Goal: Task Accomplishment & Management: Complete application form

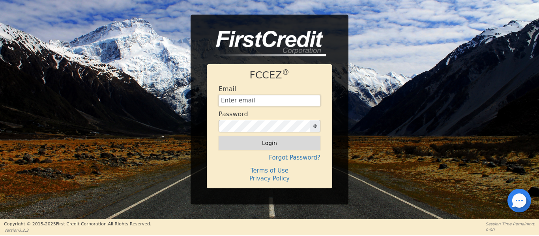
type input "[EMAIL_ADDRESS][DOMAIN_NAME]"
click at [247, 145] on button "Login" at bounding box center [270, 143] width 102 height 13
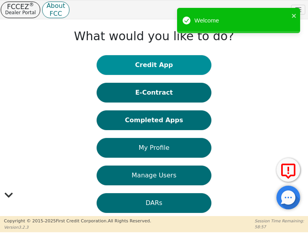
click at [156, 67] on button "Credit App" at bounding box center [154, 65] width 115 height 20
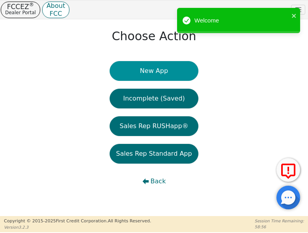
click at [150, 73] on button "New App" at bounding box center [154, 71] width 88 height 20
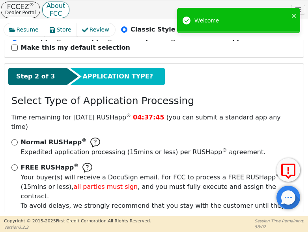
scroll to position [105, 0]
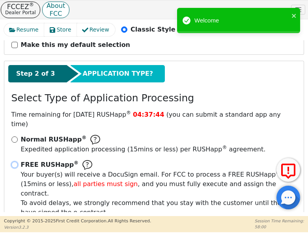
click at [12, 162] on input "FREE RUSHapp ® Your buyer(s) will receive a DocuSign email. For FCC to process …" at bounding box center [14, 165] width 6 height 6
radio input "true"
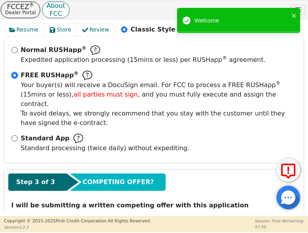
scroll to position [204, 0]
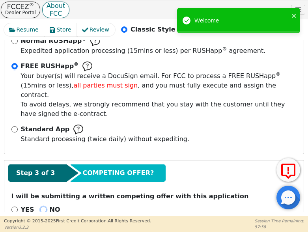
click at [40, 207] on input "NO" at bounding box center [43, 210] width 6 height 6
radio input "true"
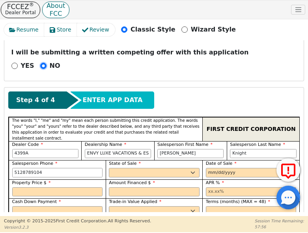
scroll to position [375, 0]
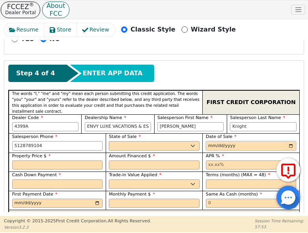
drag, startPoint x: 283, startPoint y: 115, endPoint x: 291, endPoint y: 120, distance: 9.4
click at [284, 134] on div "Date of Sale" at bounding box center [251, 142] width 91 height 17
click at [290, 141] on input "date" at bounding box center [251, 145] width 91 height 9
type input "[DATE]"
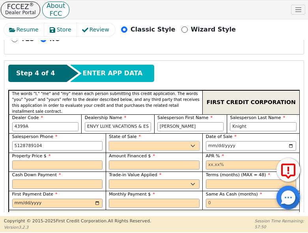
click at [185, 141] on select "AK AL AR AZ CA CO CT DC DE FL GA HI IA ID IL IN KS KY LA MA MD ME MI MN MO MS M…" at bounding box center [154, 145] width 91 height 9
select select "[GEOGRAPHIC_DATA]"
click at [109, 141] on select "AK AL AR AZ CA CO CT DC DE FL GA HI IA ID IL IN KS KY LA MA MD ME MI MN MO MS M…" at bounding box center [154, 145] width 91 height 9
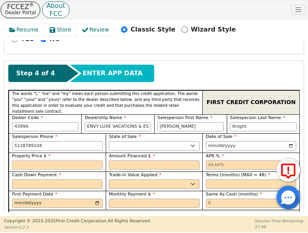
click at [47, 161] on input "text" at bounding box center [57, 165] width 91 height 9
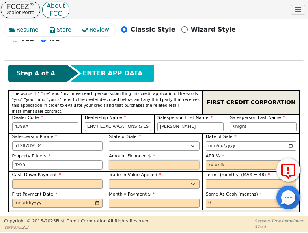
type input "4995.00"
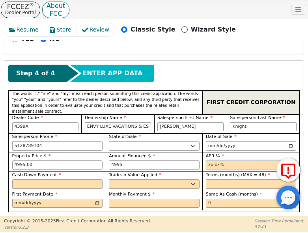
type input "4995.00"
type input "17.99"
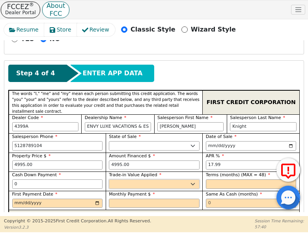
type input "0.00"
select select "y"
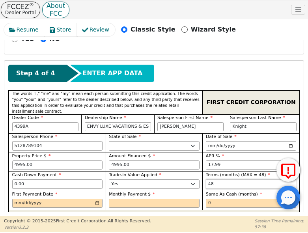
type input "48"
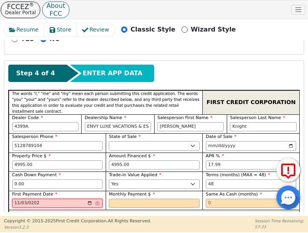
type input "[DATE]"
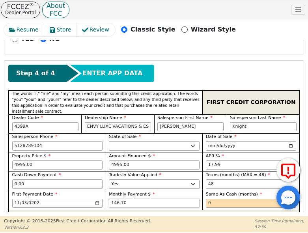
type input "146.70"
type input "6"
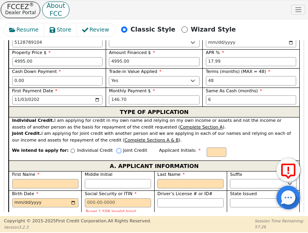
click at [117, 149] on input "Joint Credit" at bounding box center [119, 151] width 4 height 4
radio input "true"
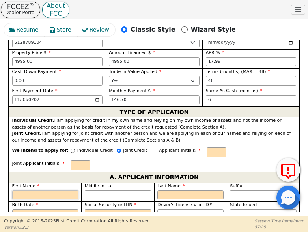
drag, startPoint x: 59, startPoint y: 156, endPoint x: 59, endPoint y: 148, distance: 8.3
click at [59, 191] on input "First Name" at bounding box center [45, 195] width 66 height 9
type input "L"
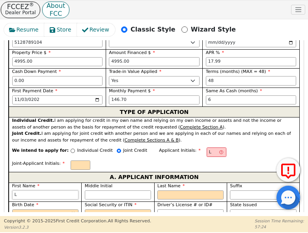
type input "Lo"
type input "Lor"
type input "Lorn"
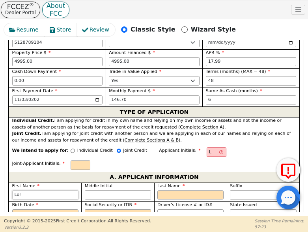
type input "Lorn"
type input "Lorne"
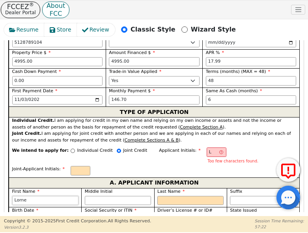
type input "Lorne"
type input "LS"
type input "S"
type input "Lorne S"
type input "S"
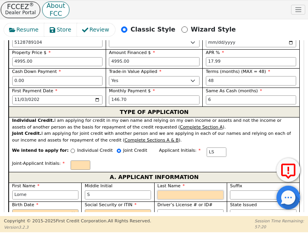
type input "LSG"
type input "G"
type input "Lorne S G"
type input "Go"
type input "Lorne S Go"
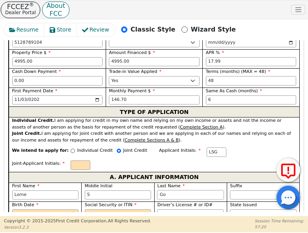
type input "Goo"
type input "Lorne S Goo"
type input "Good"
type input "Lorne S Good"
type input "Goodm"
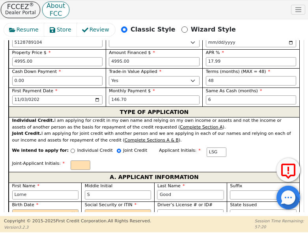
type input "Lorne S Goodm"
type input "Goodma"
type input "Lorne S Goodma"
type input "[PERSON_NAME]"
type input "Lorne S Goodman"
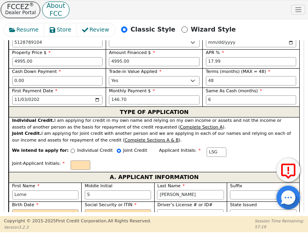
type input "[PERSON_NAME]"
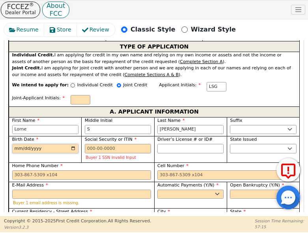
scroll to position [544, 0]
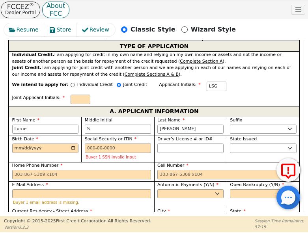
click at [47, 216] on input "Current Residency - Street Address" at bounding box center [81, 220] width 139 height 9
type input "1801 Avante Dr"
type input "[GEOGRAPHIC_DATA]"
select select "[GEOGRAPHIC_DATA]"
type input "78613"
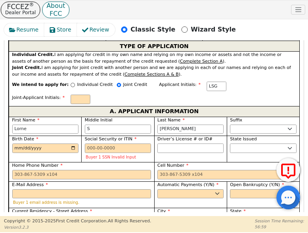
select select "Own"
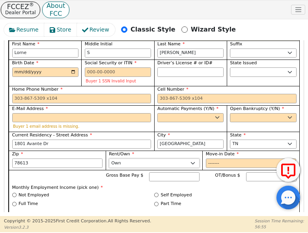
scroll to position [623, 0]
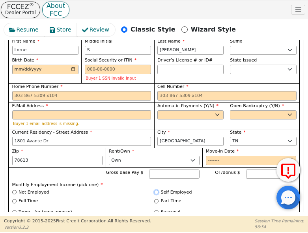
click at [154, 190] on input "Self Employed" at bounding box center [156, 192] width 4 height 4
radio input "true"
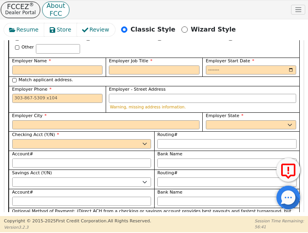
scroll to position [873, 0]
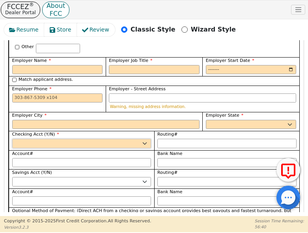
click at [62, 139] on select "Yes No" at bounding box center [81, 143] width 139 height 9
select select "y"
click at [12, 139] on select "Yes No" at bounding box center [81, 143] width 139 height 9
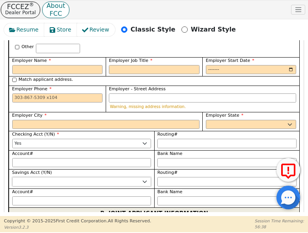
drag, startPoint x: 48, startPoint y: 139, endPoint x: 46, endPoint y: 143, distance: 4.4
click at [48, 177] on select "Yes No" at bounding box center [81, 181] width 139 height 9
select select "n"
click at [12, 177] on select "Yes No" at bounding box center [81, 181] width 139 height 9
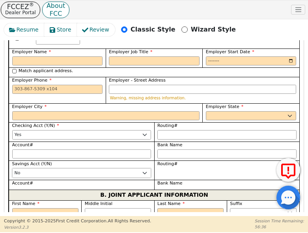
scroll to position [887, 0]
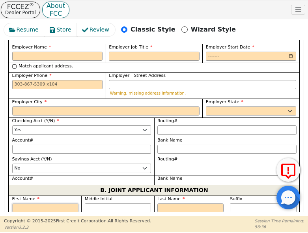
click at [36, 204] on input "First Name" at bounding box center [45, 208] width 66 height 9
type input "K"
type input "Ki"
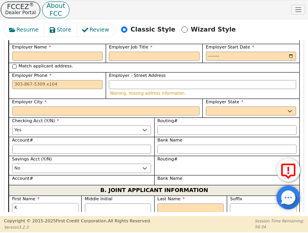
type input "Ki"
type input "Kim"
type input "Kimb"
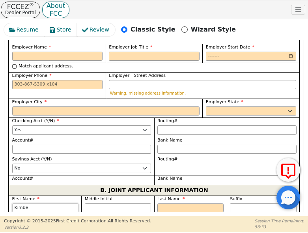
type input "Kimber"
type input "Kimberl"
type input "[PERSON_NAME]"
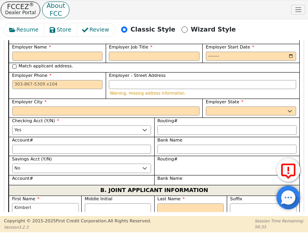
type input "[PERSON_NAME]"
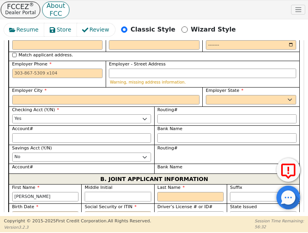
type input "B"
type input "KB"
type input "Kimberly B"
type input "B"
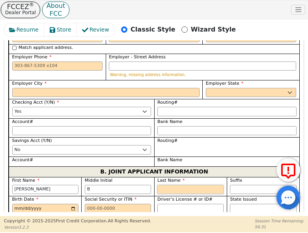
scroll to position [887, 0]
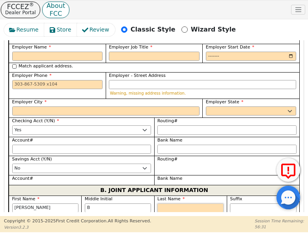
type input "G"
type input "KBG"
type input "Kimberly B G"
type input "Go"
type input "Kimberly B Go"
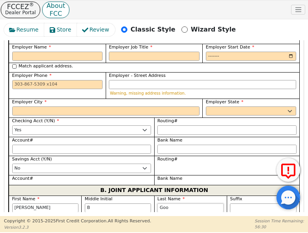
type input "Good"
type input "Kimberly B Good"
type input "Goodm"
type input "Kimberly B Goodm"
type input "Goodmn"
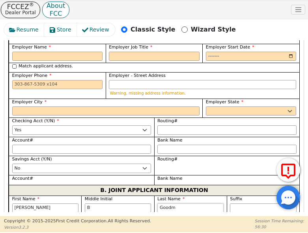
type input "Kimberly B Goodmn"
type input "Goodm"
type input "Kimberly B Goodm"
type input "Goodma"
type input "Kimberly B Goodma"
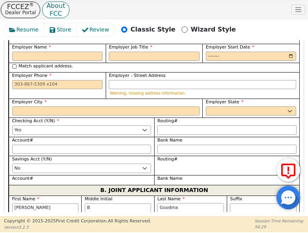
type input "[PERSON_NAME]"
type input "Kimberly B Goodman"
type input "[PERSON_NAME]"
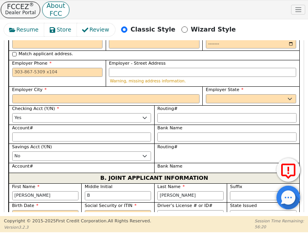
scroll to position [939, 0]
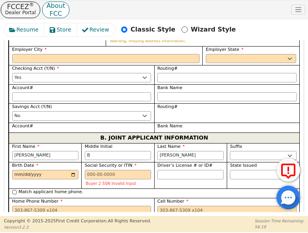
click at [91, 225] on input "E-Mail Address" at bounding box center [81, 229] width 139 height 9
paste input "kimgood64@aoutlook.com"
type input "kimgood64@aoutlook.com"
click at [178, 225] on select "Yes No" at bounding box center [191, 229] width 66 height 9
select select "y"
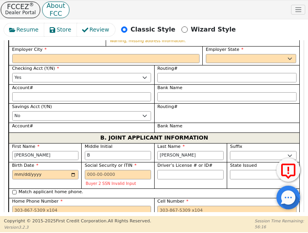
click at [158, 225] on select "Yes No" at bounding box center [191, 229] width 66 height 9
type input "Kimberly B Goodman"
click at [236, 225] on select "Yes No" at bounding box center [263, 229] width 66 height 9
select select "n"
click at [230, 225] on select "Yes No" at bounding box center [263, 229] width 66 height 9
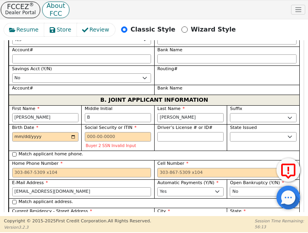
scroll to position [979, 0]
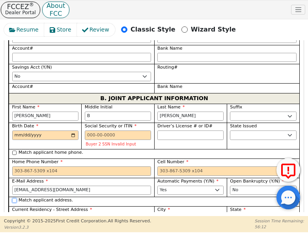
click at [15, 199] on input "Match applicant address." at bounding box center [14, 201] width 4 height 4
checkbox input "true"
type input "1801 Avante Dr"
type input "[GEOGRAPHIC_DATA]"
select select "[GEOGRAPHIC_DATA]"
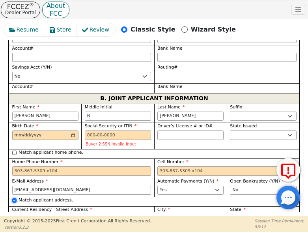
type input "78613"
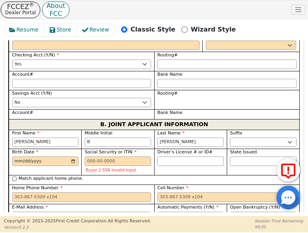
scroll to position [952, 0]
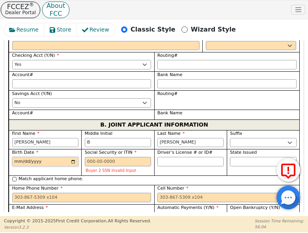
click at [19, 157] on input "Birth Date" at bounding box center [45, 161] width 66 height 9
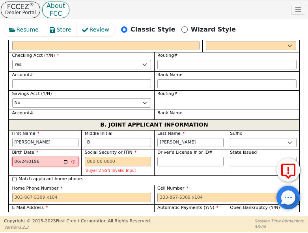
type input "1964-06-24"
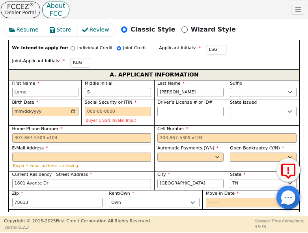
scroll to position [557, 0]
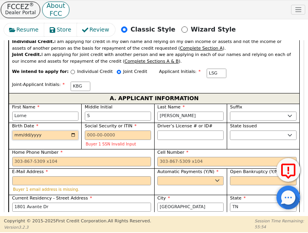
click at [19, 131] on input "Birth Date" at bounding box center [45, 135] width 66 height 9
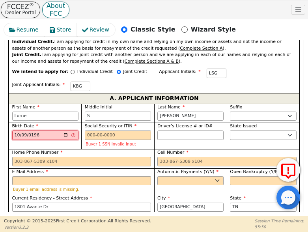
type input "1965-10-09"
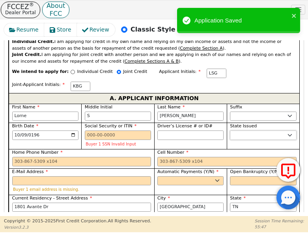
click at [240, 131] on select "AK AL AR AZ CA CO CT DC DE FL GA HI IA ID IL IN KS KY LA MA MD ME MI MN MO MS M…" at bounding box center [263, 135] width 66 height 9
select select "[GEOGRAPHIC_DATA]"
click at [230, 131] on select "AK AL AR AZ CA CO CT DC DE FL GA HI IA ID IL IN KS KY LA MA MD ME MI MN MO MS M…" at bounding box center [263, 135] width 66 height 9
click at [177, 176] on select "Yes No" at bounding box center [191, 180] width 66 height 9
select select "y"
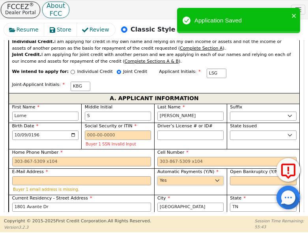
click at [158, 176] on select "Yes No" at bounding box center [191, 180] width 66 height 9
type input "Lorne S Goodman"
click at [234, 176] on select "Yes No" at bounding box center [263, 180] width 66 height 9
click at [233, 214] on div "Move-in Date" at bounding box center [251, 223] width 97 height 19
click at [235, 176] on select "Yes No" at bounding box center [263, 180] width 66 height 9
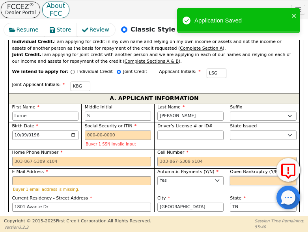
select select "n"
click at [230, 176] on select "Yes No" at bounding box center [263, 180] width 66 height 9
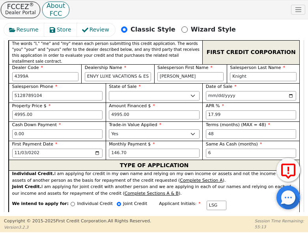
scroll to position [413, 0]
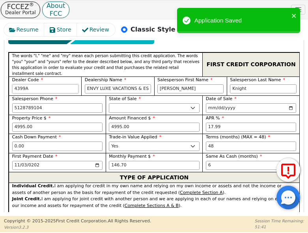
click at [41, 84] on input "4399A" at bounding box center [45, 88] width 66 height 9
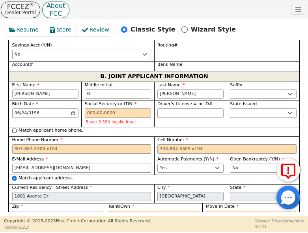
scroll to position [1005, 0]
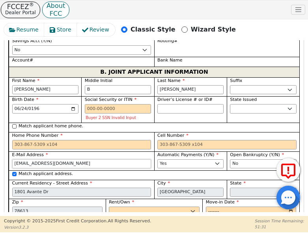
click at [42, 159] on input "kimgood64@aoutlook.com" at bounding box center [81, 163] width 139 height 9
type input "kimgood64@outlook.com"
click at [130, 207] on select "Rent Own" at bounding box center [154, 211] width 91 height 9
select select "Own"
click at [109, 207] on select "Rent Own" at bounding box center [154, 211] width 91 height 9
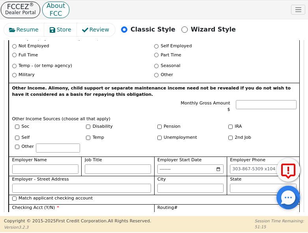
scroll to position [1255, 0]
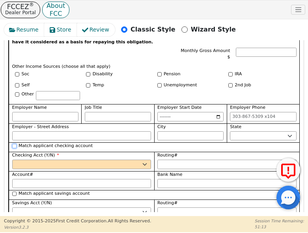
click at [14, 144] on input "Match applicant checking account" at bounding box center [14, 146] width 4 height 4
checkbox input "true"
select select "y"
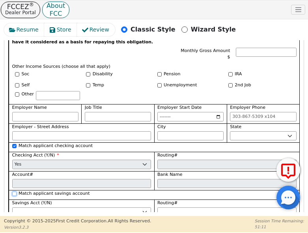
click at [16, 192] on input "Match applicant savings account" at bounding box center [14, 194] width 4 height 4
checkbox input "true"
select select "n"
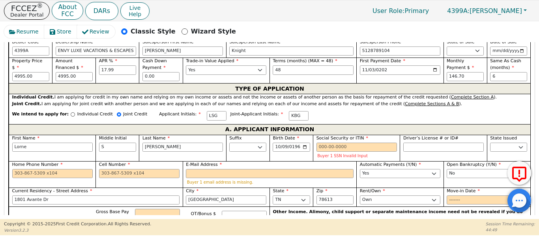
scroll to position [391, 0]
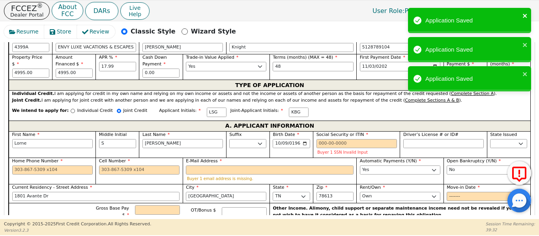
click at [526, 12] on button "close" at bounding box center [526, 15] width 6 height 9
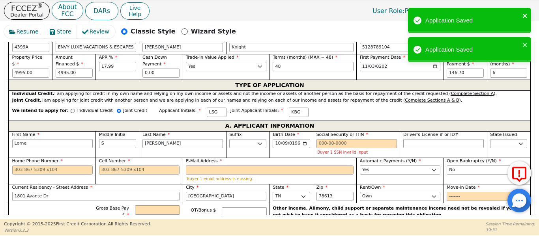
click at [525, 42] on div "Application Saved" at bounding box center [469, 49] width 123 height 25
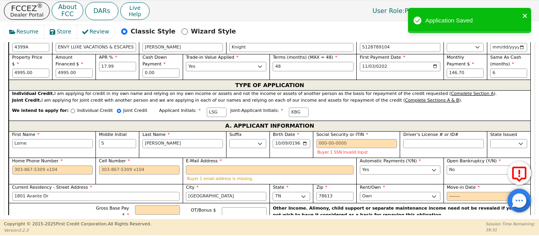
click at [528, 13] on icon "close" at bounding box center [526, 16] width 6 height 6
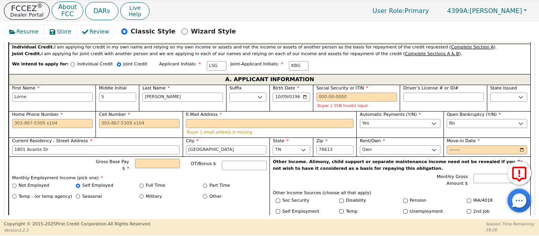
scroll to position [443, 0]
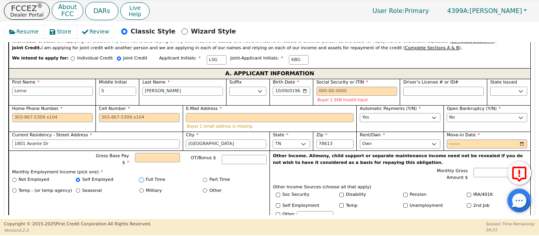
click at [141, 177] on div "Full Time" at bounding box center [171, 180] width 64 height 7
click at [140, 178] on input "Full Time" at bounding box center [141, 180] width 4 height 4
radio input "true"
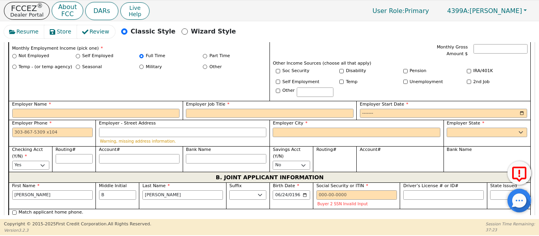
scroll to position [588, 0]
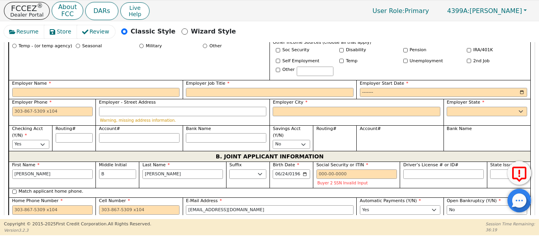
drag, startPoint x: 416, startPoint y: 130, endPoint x: 420, endPoint y: 134, distance: 5.6
click at [422, 135] on div "Account#" at bounding box center [399, 139] width 87 height 26
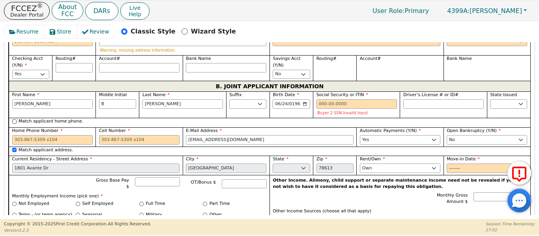
scroll to position [667, 0]
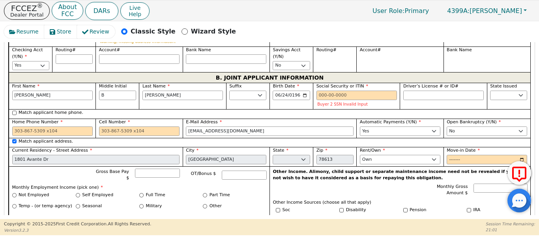
click at [388, 184] on div "Monthly Gross Amount $" at bounding box center [400, 191] width 255 height 15
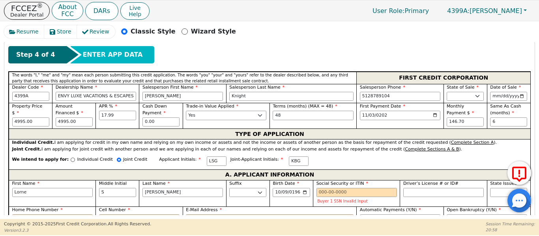
scroll to position [351, 0]
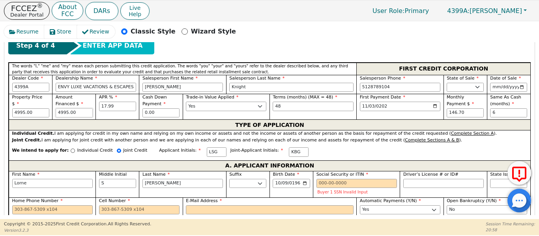
click at [80, 109] on input "4995.00" at bounding box center [74, 113] width 37 height 9
type input "4"
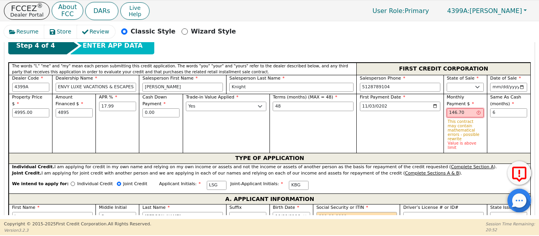
type input "4895.00"
click at [465, 109] on input "146.70" at bounding box center [465, 113] width 37 height 9
type input "1"
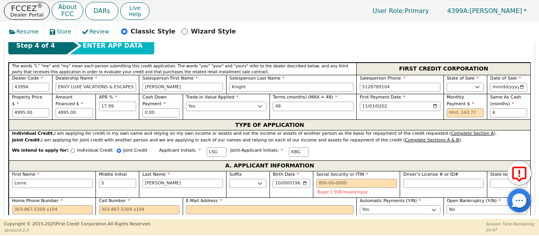
click at [85, 109] on input "4895.00" at bounding box center [74, 113] width 37 height 9
type input "4"
type input "4995.00"
click at [458, 109] on input "text" at bounding box center [465, 113] width 37 height 9
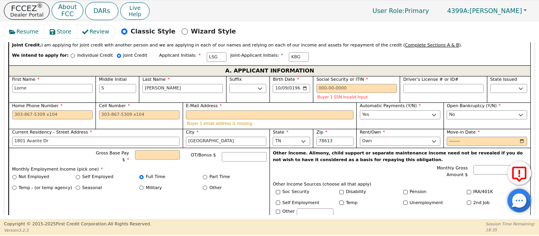
scroll to position [443, 0]
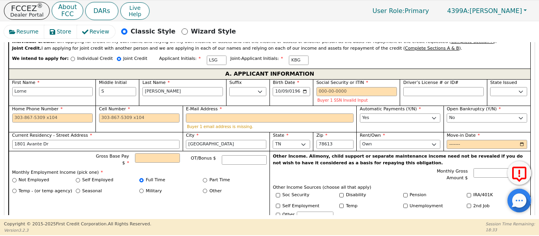
type input "146.70"
click at [130, 114] on input "Cell Number" at bounding box center [139, 118] width 81 height 9
click at [263, 114] on input "E-Mail Address" at bounding box center [270, 118] width 168 height 9
click at [118, 114] on div "Cell Number" at bounding box center [139, 119] width 87 height 26
click at [200, 114] on input "E-Mail Address" at bounding box center [270, 118] width 168 height 9
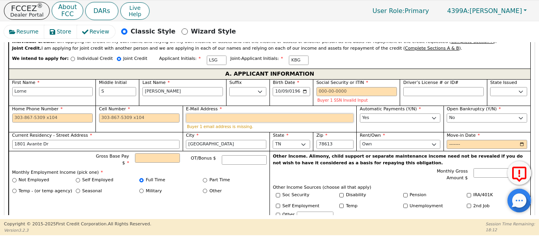
click at [235, 114] on input "E-Mail Address" at bounding box center [270, 118] width 168 height 9
click at [255, 114] on input "E-Mail Address" at bounding box center [270, 118] width 168 height 9
drag, startPoint x: 268, startPoint y: 113, endPoint x: 270, endPoint y: 105, distance: 8.1
click at [107, 114] on input "Cell Number" at bounding box center [139, 118] width 81 height 9
click at [417, 87] on input "Driver’s License # or ID#" at bounding box center [443, 91] width 81 height 9
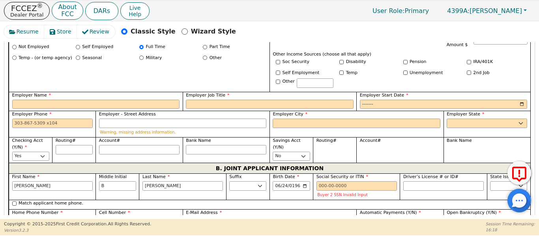
scroll to position [627, 0]
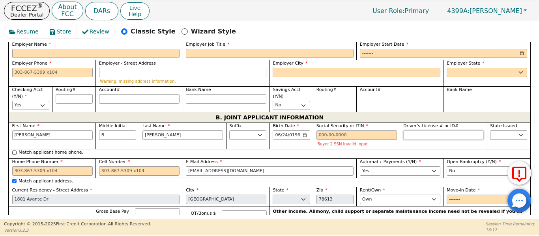
type input "********"
click at [409, 131] on input "Driver’s License # or ID#" at bounding box center [443, 135] width 81 height 9
type input "********"
drag, startPoint x: 495, startPoint y: 120, endPoint x: 481, endPoint y: 137, distance: 21.5
click at [487, 134] on div "State Issued AK AL AR AZ CA CO CT DC DE FL GA HI IA ID IL IN KS KY LA MA MD ME …" at bounding box center [508, 136] width 43 height 26
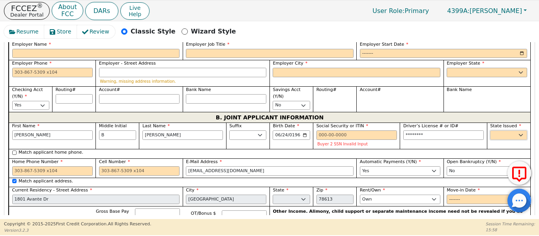
select select "[GEOGRAPHIC_DATA]"
click at [490, 131] on select "AK AL AR AZ CA CO CT DC DE FL GA HI IA ID IL IN KS KY LA MA MD ME MI MN MO MS M…" at bounding box center [508, 135] width 37 height 9
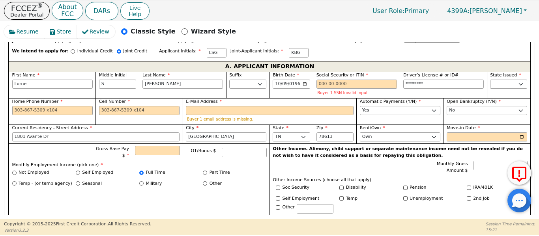
scroll to position [456, 0]
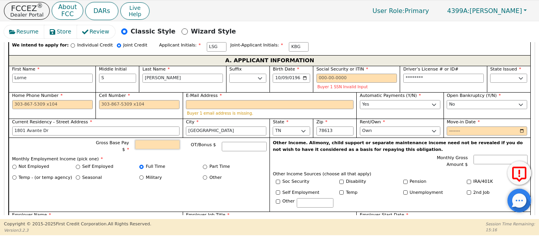
click at [141, 140] on input "Gross Base Pay $" at bounding box center [157, 144] width 45 height 9
click at [208, 111] on p "Buyer 1 email address is missing." at bounding box center [270, 113] width 166 height 4
click at [206, 100] on input "E-Mail Address" at bounding box center [270, 104] width 168 height 9
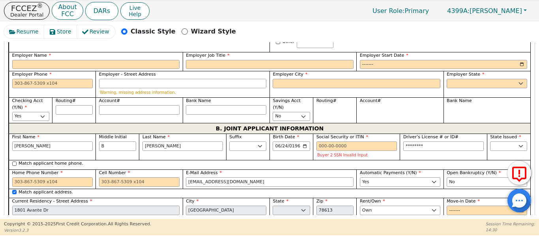
scroll to position [627, 0]
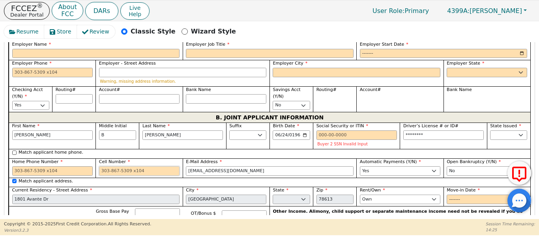
drag, startPoint x: 100, startPoint y: 164, endPoint x: 92, endPoint y: 158, distance: 9.3
click at [99, 167] on input "Cell Number" at bounding box center [139, 171] width 81 height 9
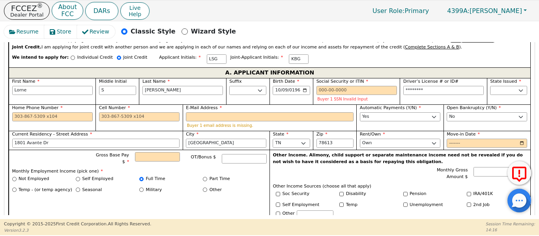
scroll to position [443, 0]
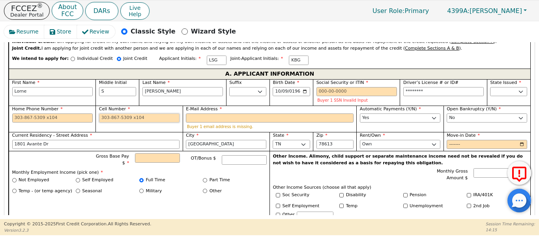
click at [104, 114] on input "Cell Number" at bounding box center [139, 118] width 81 height 9
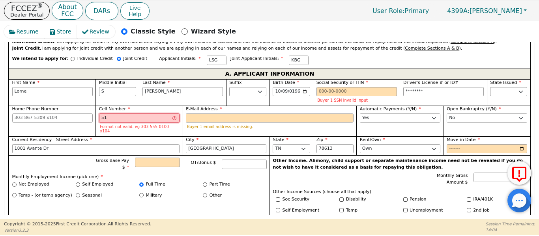
type input "5"
type input "512-713-8091"
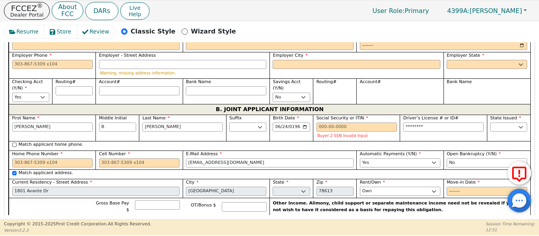
scroll to position [640, 0]
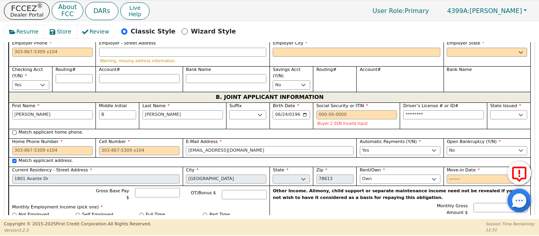
type input "[EMAIL_ADDRESS][PERSON_NAME][DOMAIN_NAME]"
click at [132, 146] on input "Cell Number" at bounding box center [139, 150] width 81 height 9
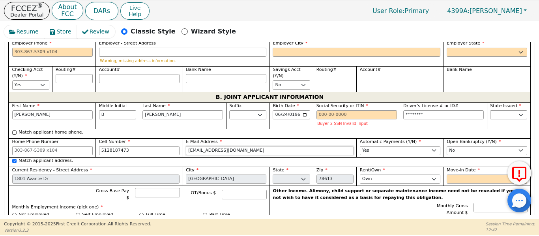
type input "512-818-7473"
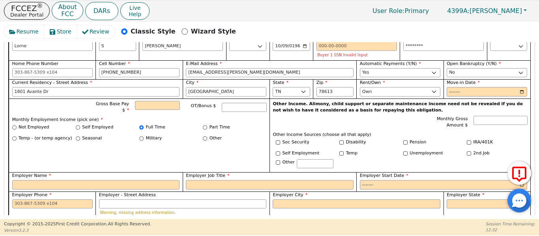
scroll to position [482, 0]
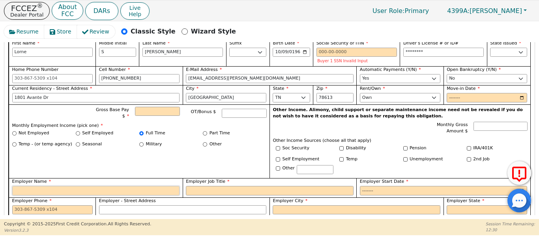
click at [94, 186] on input "Employer Name" at bounding box center [96, 190] width 168 height 9
type input "Av Rides"
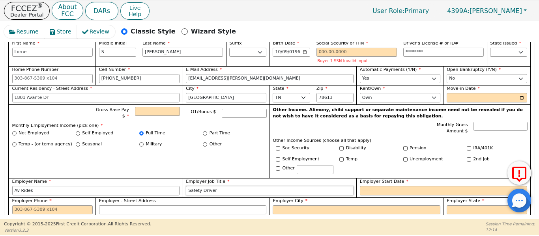
type input "Safety Driver"
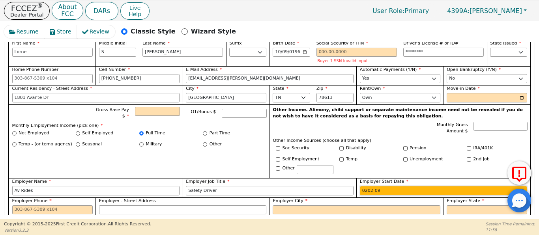
type input "2025-09"
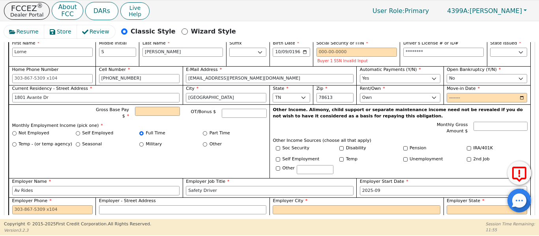
drag, startPoint x: 152, startPoint y: 97, endPoint x: 150, endPoint y: 102, distance: 5.7
click at [152, 105] on div "Gross Base Pay $ OT/Bonus $ Monthly Employment Income (pick one) * Not Employed…" at bounding box center [139, 142] width 261 height 74
click at [150, 107] on input "Gross Base Pay $" at bounding box center [157, 111] width 45 height 9
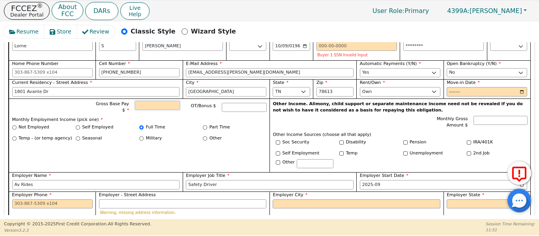
scroll to position [469, 0]
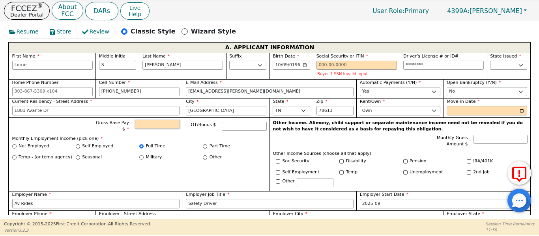
drag, startPoint x: 152, startPoint y: 112, endPoint x: 148, endPoint y: 118, distance: 7.1
click at [152, 120] on input "Gross Base Pay $" at bounding box center [157, 124] width 45 height 9
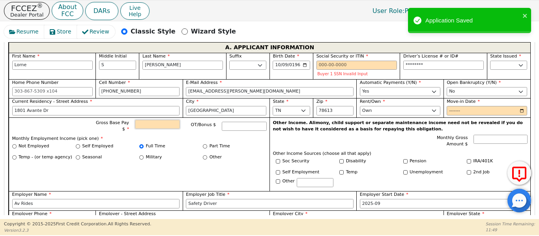
click at [148, 120] on input "Gross Base Pay $" at bounding box center [157, 124] width 45 height 9
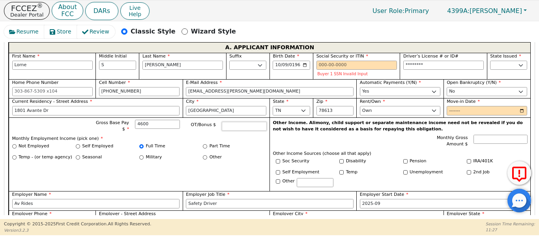
type input "4600.00"
click at [388, 106] on select "Rent Own" at bounding box center [400, 110] width 81 height 9
select select "Rent"
click at [360, 106] on select "Rent Own" at bounding box center [400, 110] width 81 height 9
click at [450, 106] on input "Move-in Date" at bounding box center [487, 110] width 81 height 9
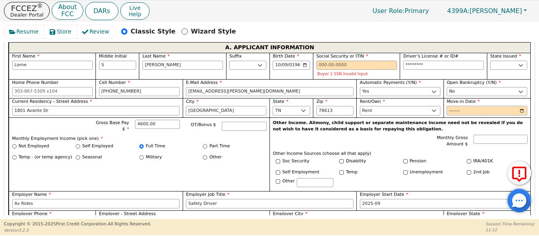
scroll to position [456, 0]
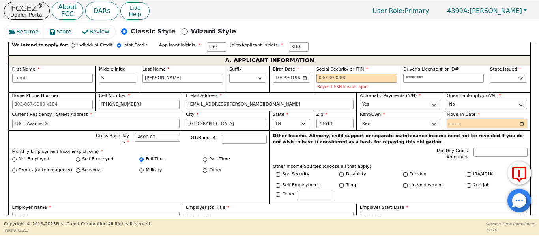
click at [448, 119] on input "Move-in Date" at bounding box center [487, 123] width 81 height 9
type input "2023-07"
click at [327, 74] on input "Social Security or ITIN" at bounding box center [357, 78] width 81 height 9
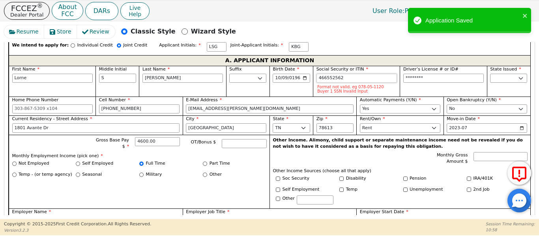
type input "466552562"
type input "10908576"
type input "***-**-2562"
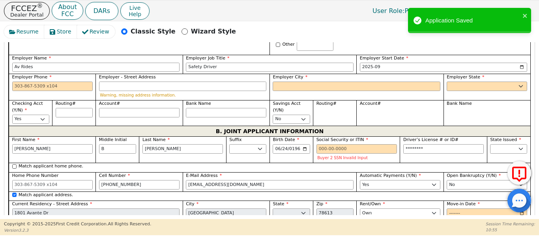
scroll to position [601, 0]
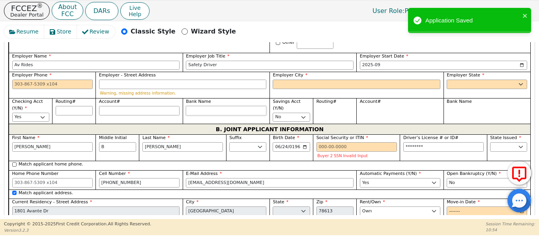
type input "********"
click at [222, 106] on input "Bank Name" at bounding box center [226, 110] width 81 height 9
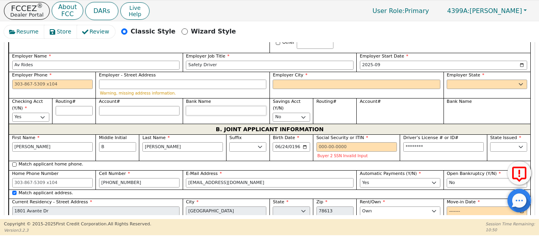
type input "C"
type input "Ch"
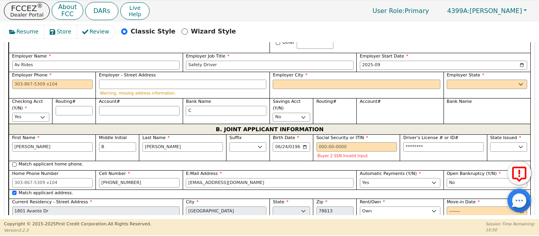
type input "Ch"
type input "Chi"
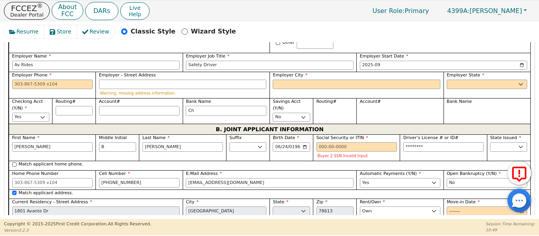
type input "Chi"
type input "Chim"
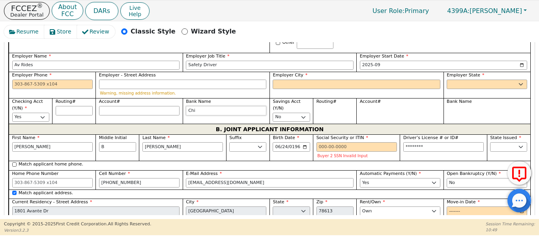
type input "Chim"
type input "Chime"
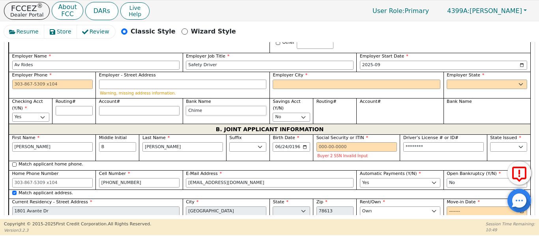
type input "Chime"
type input "Chime B"
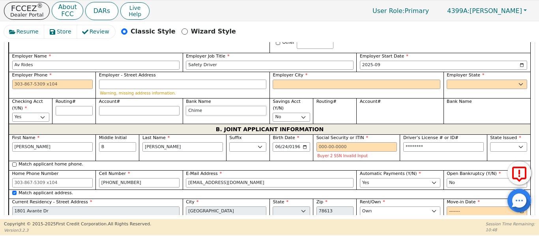
type input "Chime B"
type input "Chime BA"
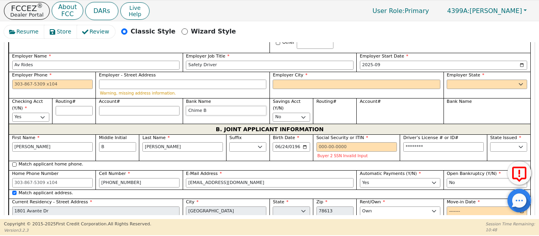
type input "Chime BA"
type input "Chime BAn"
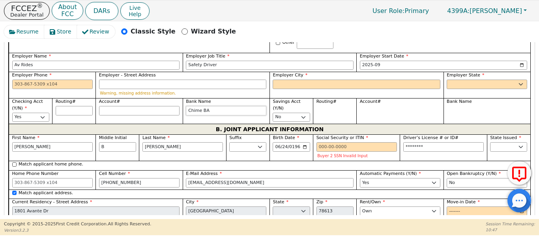
type input "Chime BAn"
type input "Chime BAnk"
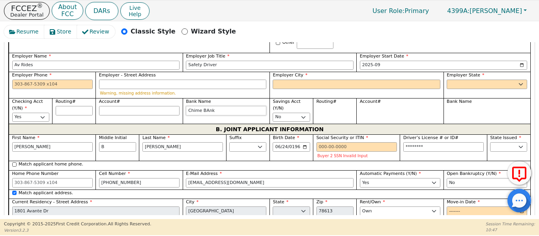
type input "Chime BAn"
type input "Chime BA"
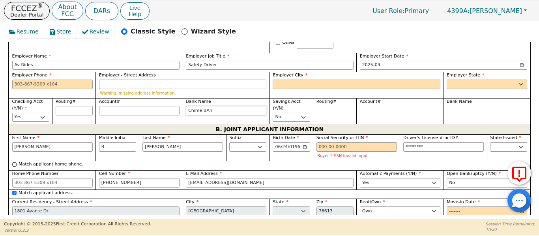
type input "Chime BA"
type input "Chime B"
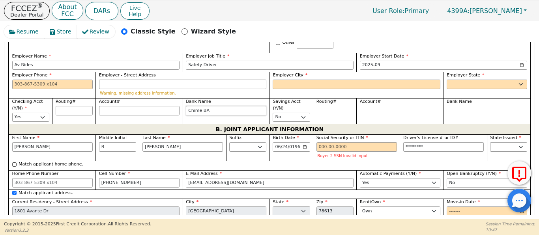
type input "Chime B"
type input "Chime Ba"
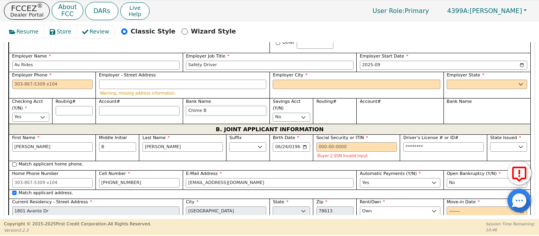
type input "Chime Ba"
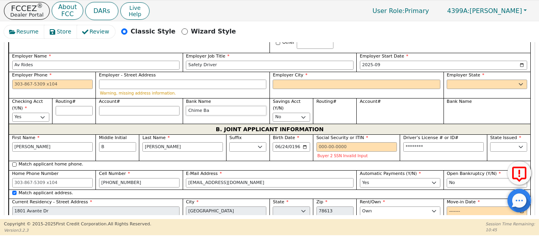
type input "Chime Ba"
click at [235, 99] on label "Bank Name" at bounding box center [226, 102] width 81 height 7
click at [235, 106] on input "Chime Ba" at bounding box center [226, 110] width 81 height 9
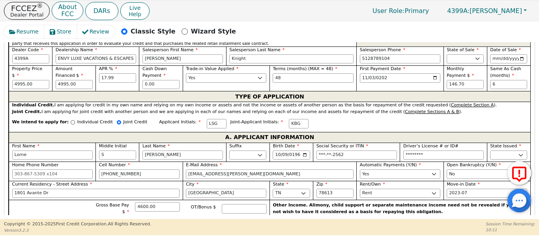
scroll to position [377, 0]
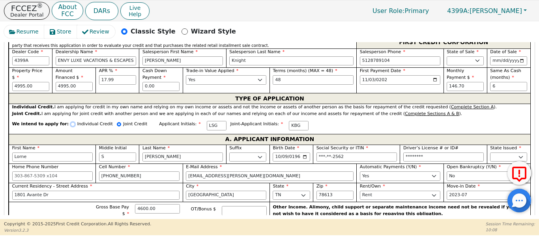
click at [71, 122] on input "Individual Credit" at bounding box center [73, 124] width 4 height 4
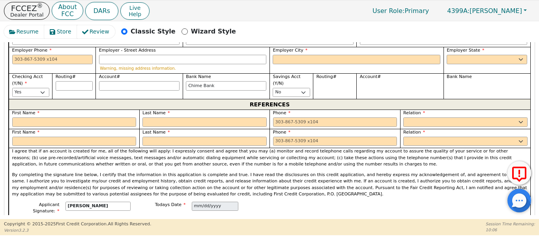
scroll to position [627, 0]
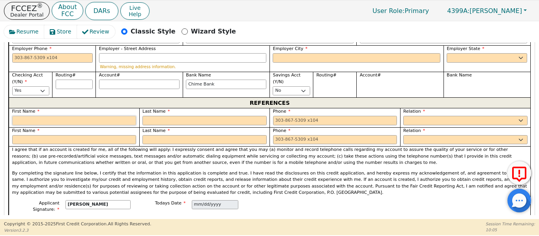
click at [111, 98] on div "REFERENCES First Name Last Name Phone Relation FATHER MOTHER SISTER BROTHER DAU…" at bounding box center [270, 157] width 522 height 118
drag, startPoint x: 24, startPoint y: 111, endPoint x: 27, endPoint y: 105, distance: 7.4
click at [23, 116] on input "text" at bounding box center [74, 120] width 124 height 9
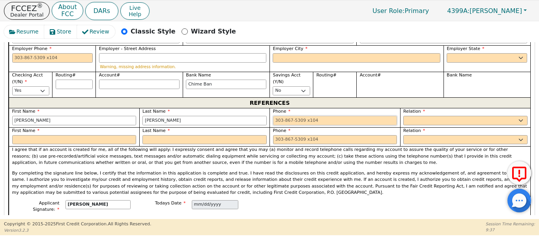
click at [298, 116] on input "tel" at bounding box center [335, 120] width 124 height 9
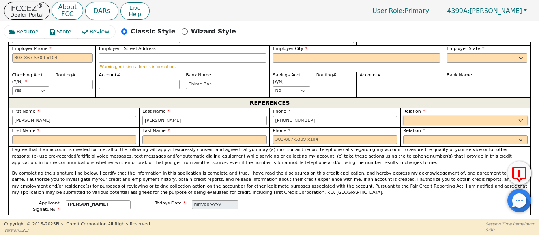
click at [425, 116] on select "FATHER MOTHER SISTER BROTHER DAUGHTER SON CO-WORKER NEIGHBOR FRIEND COUSIN G-MO…" at bounding box center [465, 120] width 124 height 9
click at [403, 116] on select "FATHER MOTHER SISTER BROTHER DAUGHTER SON CO-WORKER NEIGHBOR FRIEND COUSIN G-MO…" at bounding box center [465, 120] width 124 height 9
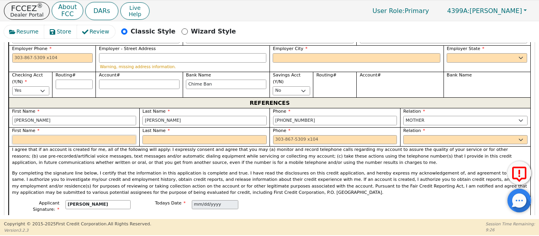
click at [49, 135] on input "text" at bounding box center [74, 139] width 124 height 9
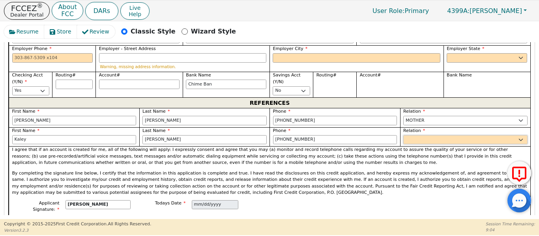
drag, startPoint x: 437, startPoint y: 129, endPoint x: 436, endPoint y: 135, distance: 6.4
click at [437, 135] on select "FATHER MOTHER SISTER BROTHER DAUGHTER SON CO-WORKER NEIGHBOR FRIEND COUSIN G-MO…" at bounding box center [465, 139] width 124 height 9
click at [403, 135] on select "FATHER MOTHER SISTER BROTHER DAUGHTER SON CO-WORKER NEIGHBOR FRIEND COUSIN G-MO…" at bounding box center [465, 139] width 124 height 9
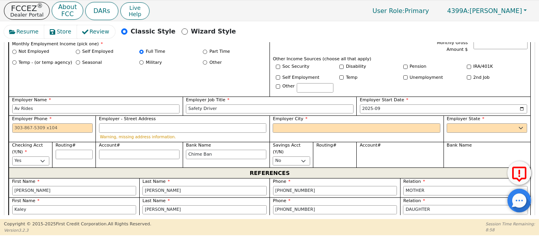
scroll to position [561, 0]
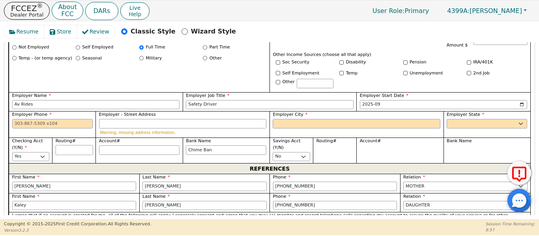
click at [64, 138] on div "Routing#" at bounding box center [74, 146] width 37 height 17
click at [222, 146] on input "Chime Ban" at bounding box center [226, 150] width 81 height 9
click at [122, 119] on input "Employer - Street Address" at bounding box center [183, 123] width 168 height 9
click at [152, 119] on input "Employer - Street Address" at bounding box center [183, 123] width 168 height 9
click at [122, 119] on input "Employer - Street Address" at bounding box center [183, 123] width 168 height 9
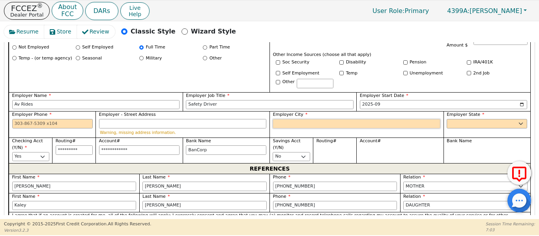
drag, startPoint x: 291, startPoint y: 113, endPoint x: 291, endPoint y: 118, distance: 4.4
click at [291, 119] on input "Employer City" at bounding box center [357, 123] width 168 height 9
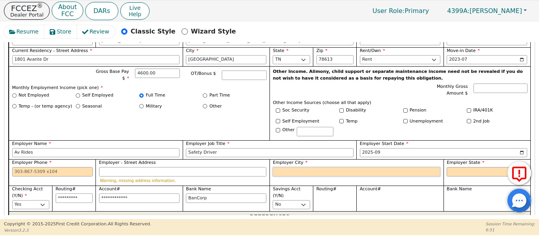
scroll to position [509, 0]
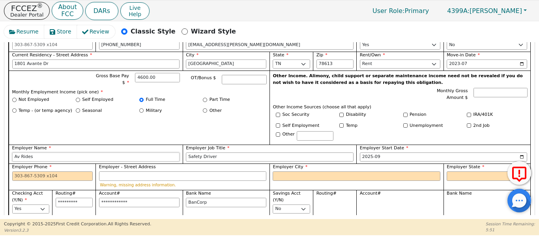
drag, startPoint x: 38, startPoint y: 147, endPoint x: 33, endPoint y: 150, distance: 5.8
click at [38, 153] on input "Av Rides" at bounding box center [96, 157] width 168 height 9
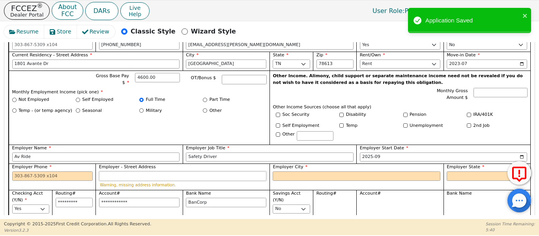
drag, startPoint x: 104, startPoint y: 167, endPoint x: 104, endPoint y: 161, distance: 6.3
click at [104, 172] on input "Employer - Street Address" at bounding box center [183, 176] width 168 height 9
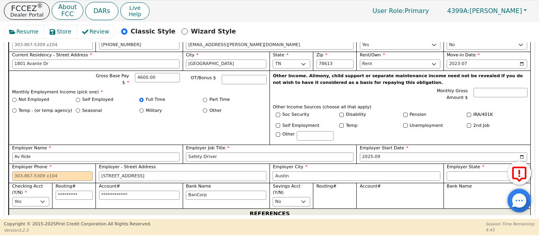
click at [119, 172] on input "8325 Tusany Way" at bounding box center [183, 176] width 168 height 9
click at [29, 172] on input "Employer Phone" at bounding box center [52, 176] width 81 height 9
drag, startPoint x: 43, startPoint y: 163, endPoint x: 58, endPoint y: 125, distance: 40.5
click at [43, 172] on input "Employer Phone" at bounding box center [52, 176] width 81 height 9
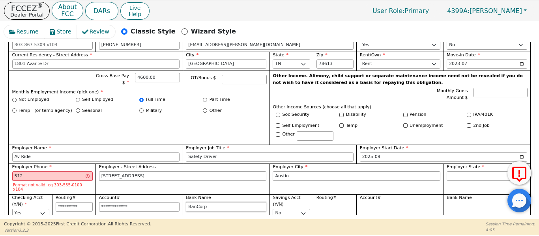
click at [235, 203] on input "BanCorp" at bounding box center [226, 207] width 81 height 9
click at [236, 172] on div "Employer - Street Address 8325 Tuscany Way" at bounding box center [183, 179] width 174 height 31
click at [227, 203] on input "BanCorp" at bounding box center [226, 207] width 81 height 9
click at [52, 172] on input "512" at bounding box center [52, 176] width 81 height 9
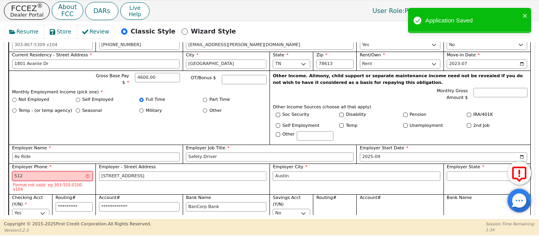
click at [64, 172] on input "512" at bounding box center [52, 176] width 81 height 9
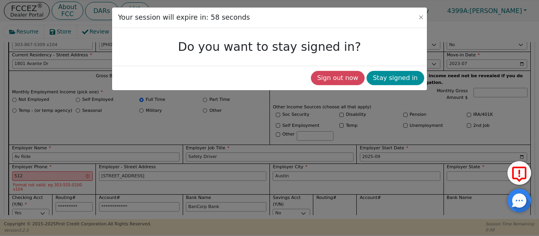
click at [410, 81] on button "Stay signed in" at bounding box center [396, 78] width 58 height 14
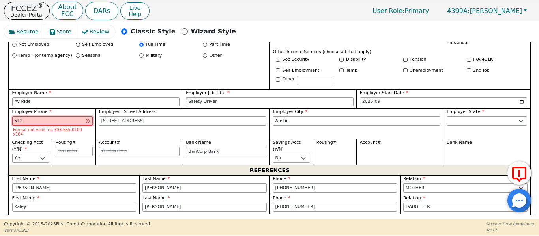
scroll to position [561, 0]
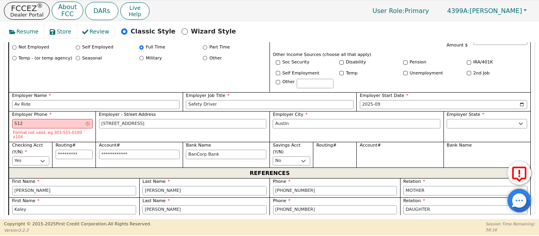
click at [24, 129] on div "Format not valid. eg 303-555-0100 x104" at bounding box center [52, 134] width 81 height 11
click at [23, 119] on input "512" at bounding box center [52, 123] width 81 height 9
click at [50, 119] on input "512" at bounding box center [52, 123] width 81 height 9
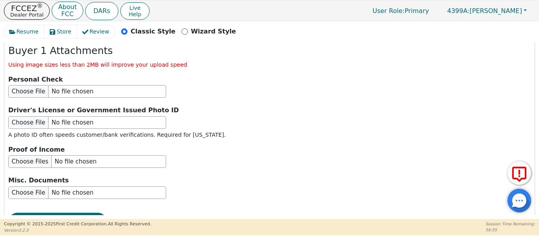
scroll to position [987, 0]
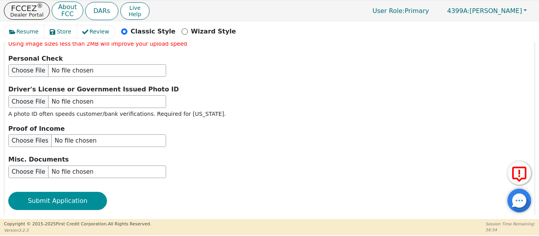
click at [53, 192] on button "Submit Application" at bounding box center [57, 201] width 99 height 18
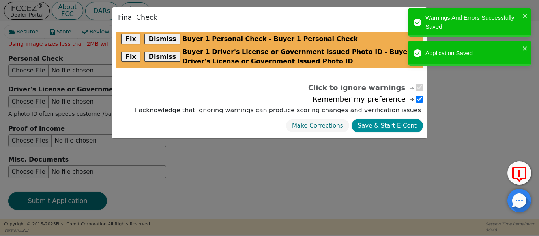
click at [392, 126] on button "Save & Start E-Cont" at bounding box center [387, 126] width 71 height 14
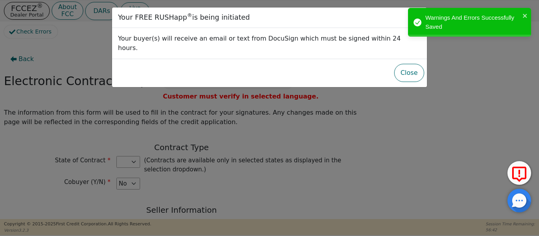
click at [126, 134] on div "Your FREE RUSHapp ® is being initiated Your buyer(s) will receive an email or t…" at bounding box center [269, 118] width 539 height 236
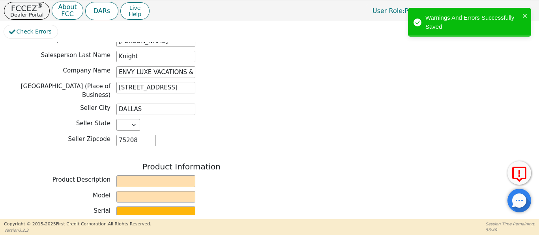
scroll to position [263, 0]
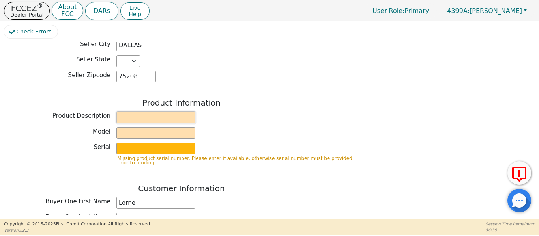
click at [131, 112] on input "text" at bounding box center [155, 118] width 79 height 12
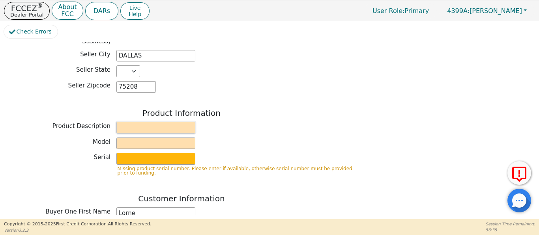
scroll to position [250, 0]
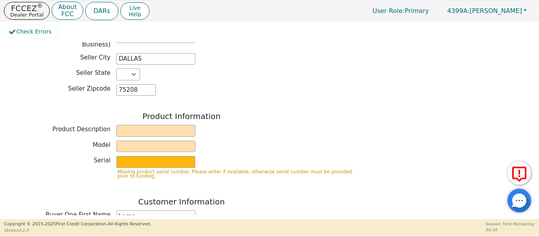
drag, startPoint x: 128, startPoint y: 107, endPoint x: 149, endPoint y: 90, distance: 27.8
click at [149, 90] on div "Back Electronic Contract Helper Select Contract Language: English Customer must…" at bounding box center [181, 228] width 355 height 856
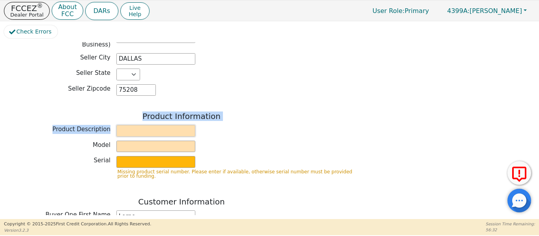
click at [144, 125] on input "text" at bounding box center [155, 131] width 79 height 12
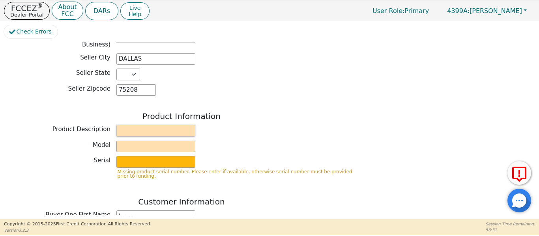
click at [144, 125] on input "text" at bounding box center [155, 131] width 79 height 12
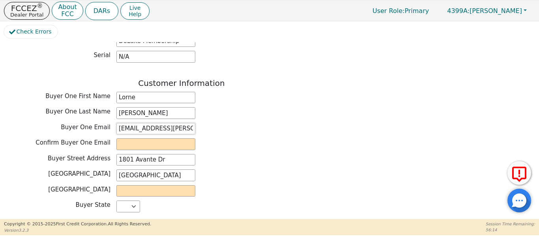
scroll to position [0, 4]
drag, startPoint x: 118, startPoint y: 121, endPoint x: 199, endPoint y: 117, distance: 80.6
click at [233, 123] on div "Buyer One Email lorne.goodman@outlook.com" at bounding box center [181, 129] width 355 height 12
drag, startPoint x: 158, startPoint y: 120, endPoint x: 142, endPoint y: 136, distance: 22.6
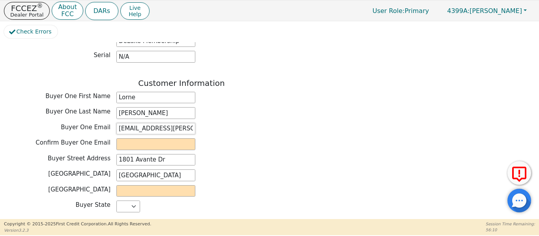
drag, startPoint x: 142, startPoint y: 136, endPoint x: 120, endPoint y: 119, distance: 28.1
click at [120, 123] on input "[EMAIL_ADDRESS][PERSON_NAME][DOMAIN_NAME]" at bounding box center [155, 129] width 79 height 12
drag, startPoint x: 125, startPoint y: 125, endPoint x: 123, endPoint y: 122, distance: 4.3
click at [124, 123] on input "[EMAIL_ADDRESS][PERSON_NAME][DOMAIN_NAME]" at bounding box center [155, 129] width 79 height 12
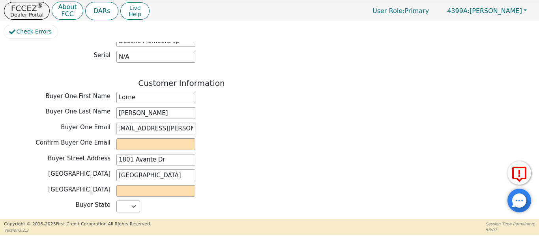
drag, startPoint x: 117, startPoint y: 121, endPoint x: 197, endPoint y: 126, distance: 79.9
click at [201, 124] on div "Buyer One Email lorne.goodman@outlook.com" at bounding box center [181, 129] width 355 height 12
paste input "[EMAIL_ADDRESS][PERSON_NAME][DOMAIN_NAME]"
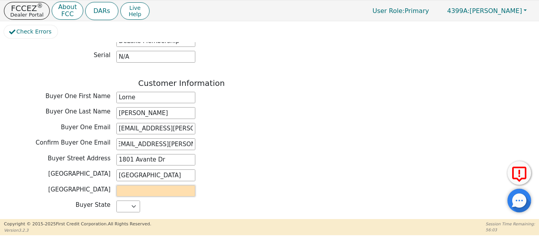
click at [138, 186] on input "text" at bounding box center [155, 192] width 79 height 12
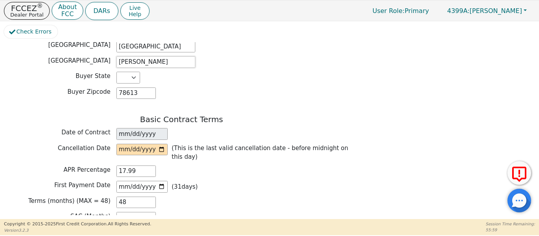
scroll to position [487, 0]
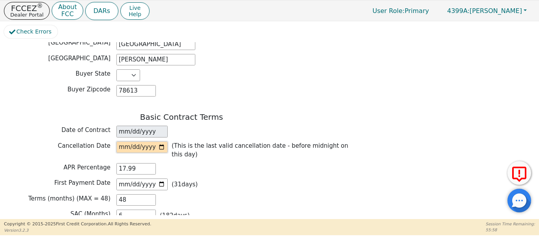
click at [159, 142] on input "date" at bounding box center [141, 148] width 51 height 12
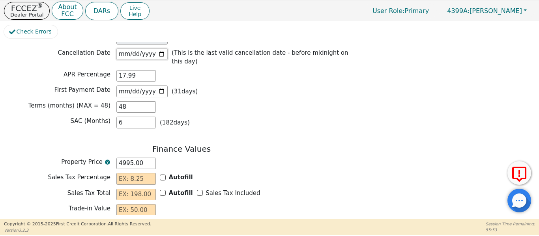
scroll to position [619, 0]
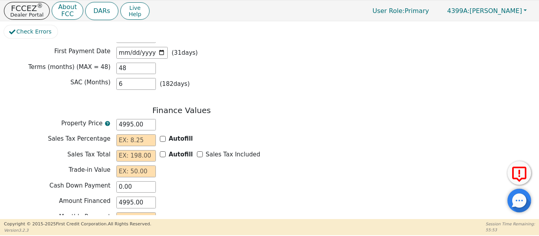
click at [167, 135] on div "Autofill" at bounding box center [176, 139] width 33 height 9
click at [165, 135] on div "Autofill" at bounding box center [176, 139] width 33 height 9
click at [197, 152] on input "Sales Tax Included" at bounding box center [200, 155] width 6 height 6
click at [161, 136] on input "Autofill" at bounding box center [163, 139] width 6 height 6
click at [134, 166] on input "text" at bounding box center [135, 172] width 39 height 12
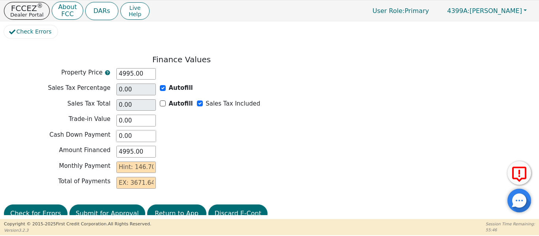
scroll to position [671, 0]
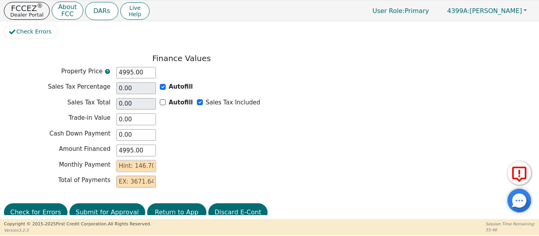
drag, startPoint x: 136, startPoint y: 155, endPoint x: 132, endPoint y: 159, distance: 5.9
click at [132, 161] on input "text" at bounding box center [135, 167] width 39 height 12
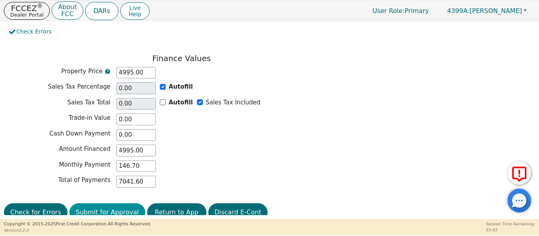
click at [108, 204] on button "Submit for Approval" at bounding box center [107, 213] width 76 height 18
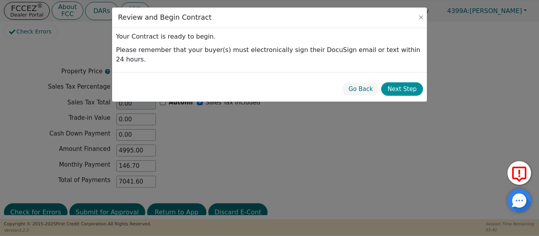
click at [407, 83] on button "Next Step" at bounding box center [402, 90] width 42 height 14
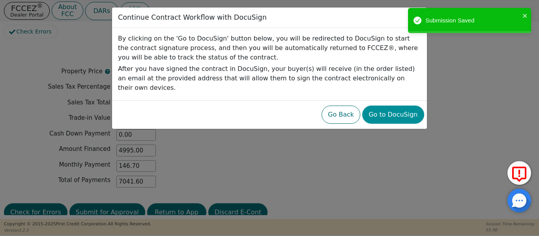
click at [409, 106] on button "Go to DocuSign" at bounding box center [393, 115] width 62 height 18
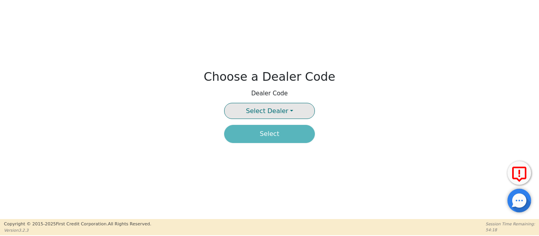
click at [236, 115] on button "Select Dealer" at bounding box center [269, 111] width 91 height 16
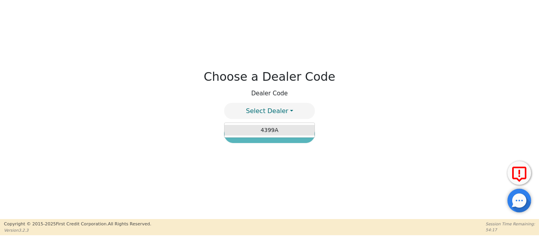
click at [245, 126] on link "4399A" at bounding box center [270, 130] width 90 height 11
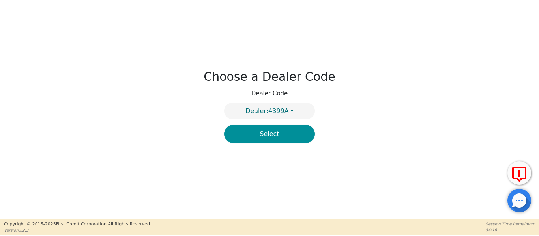
click at [250, 137] on button "Select" at bounding box center [269, 134] width 91 height 18
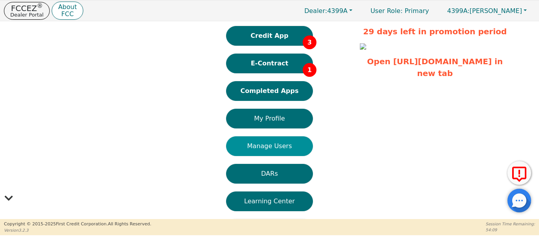
scroll to position [16, 0]
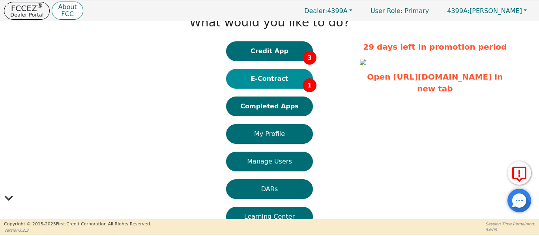
click at [278, 80] on button "E-Contract 1" at bounding box center [269, 79] width 87 height 20
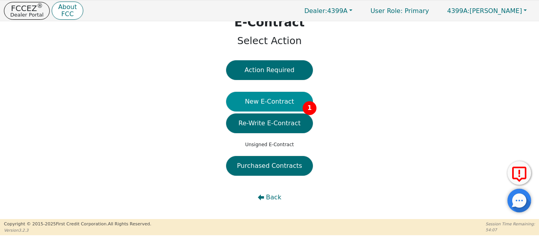
click at [285, 106] on button "New E-Contract 1" at bounding box center [269, 102] width 87 height 20
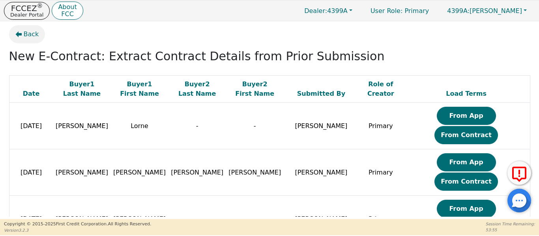
click at [24, 32] on span "Back" at bounding box center [31, 34] width 15 height 9
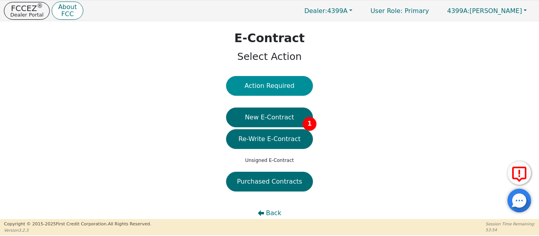
click at [252, 88] on button "Action Required" at bounding box center [269, 86] width 87 height 20
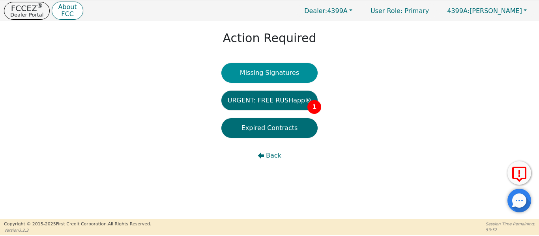
click at [247, 73] on button "Missing Signatures" at bounding box center [269, 73] width 97 height 20
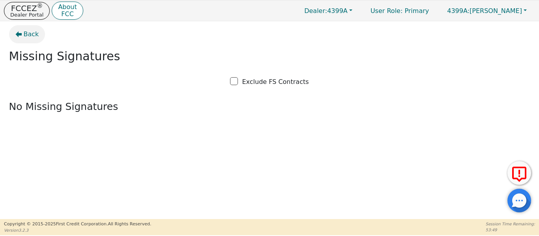
click at [22, 33] on button "Back" at bounding box center [27, 34] width 36 height 18
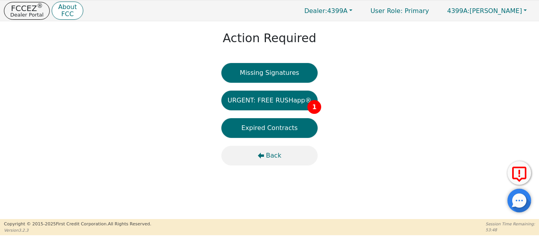
click at [257, 148] on button "Back" at bounding box center [269, 156] width 97 height 20
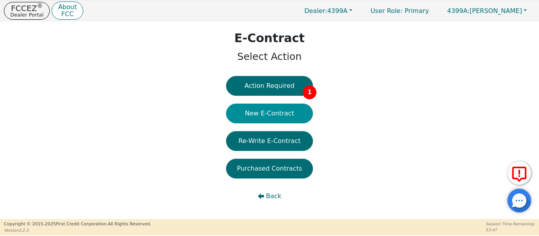
click at [250, 118] on button "New E-Contract" at bounding box center [269, 114] width 87 height 20
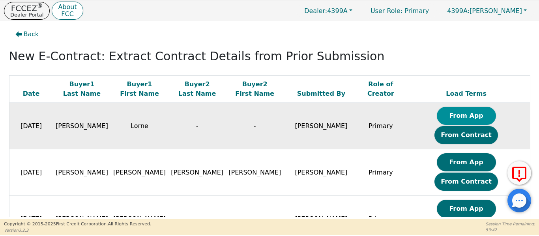
click at [440, 119] on button "From App" at bounding box center [466, 116] width 59 height 18
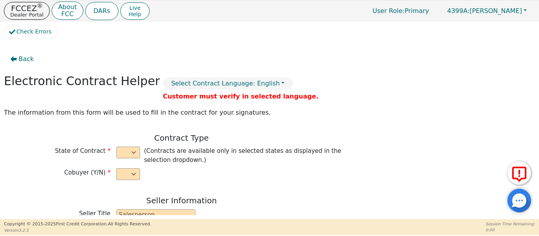
select select "n"
type input "CEO"
type input "[PERSON_NAME]"
type input "Knight"
type input "ENVY LUXE VACATIONS & ESCAPES"
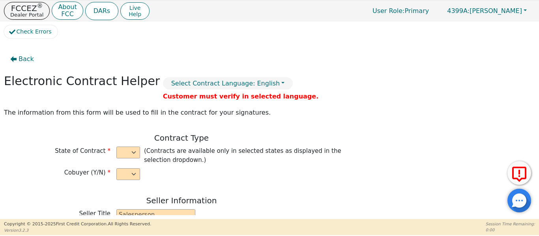
type input "[STREET_ADDRESS]"
type input "DALLAS"
select select "[GEOGRAPHIC_DATA]"
type input "75208"
type input "Lorne"
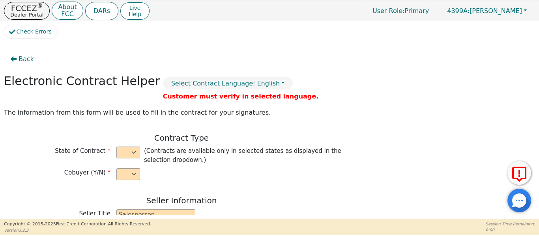
type input "[PERSON_NAME]"
type input "[EMAIL_ADDRESS][PERSON_NAME][DOMAIN_NAME]"
type input "1801 Avante Dr"
type input "[GEOGRAPHIC_DATA]"
select select "[GEOGRAPHIC_DATA]"
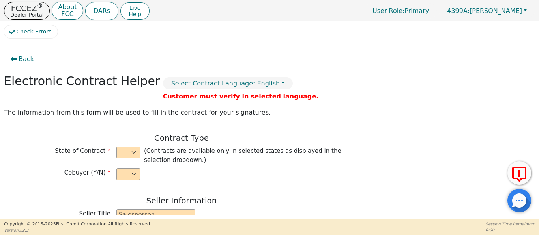
type input "78613"
type input "[DATE]"
type input "17.99"
type input "[DATE]"
type input "48"
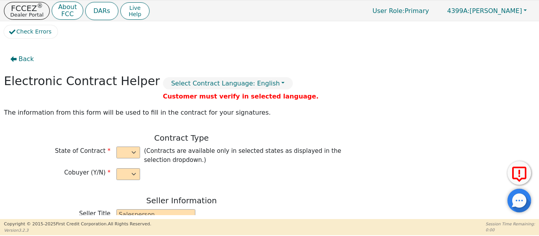
type input "6"
type input "4995.00"
type input "0.00"
type input "4995.00"
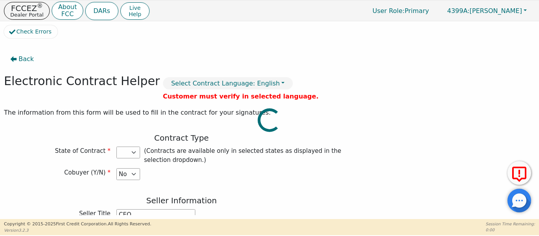
select select "[GEOGRAPHIC_DATA]"
click at [17, 59] on button "Back" at bounding box center [22, 59] width 36 height 18
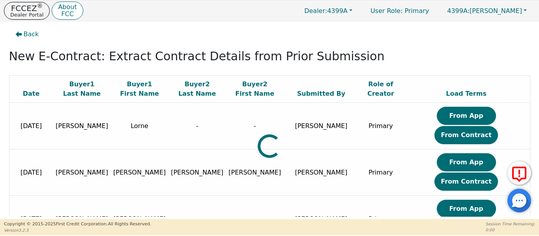
click at [491, 75] on div at bounding box center [269, 75] width 521 height 0
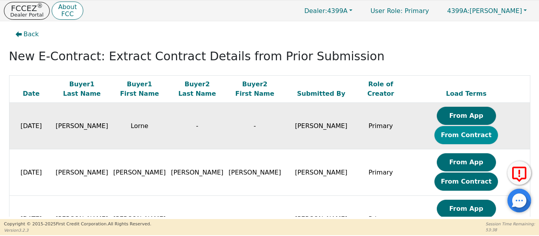
click at [492, 126] on button "From Contract" at bounding box center [467, 135] width 64 height 18
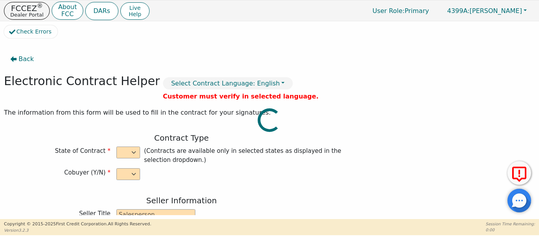
select select "n"
type input "CEO"
type input "[PERSON_NAME]"
type input "Knight"
type input "ENVY LUXE VACATIONS & ESCAPES"
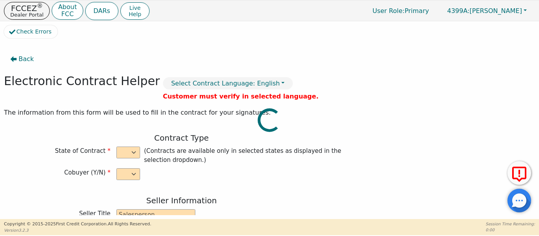
type input "[STREET_ADDRESS]"
type input "DALLAS"
select select "[GEOGRAPHIC_DATA]"
type input "75208"
type input "Travel Memebership"
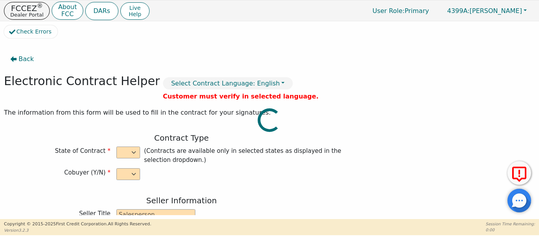
type input "DeLuxe Membership"
type input "N/A"
type input "Lorne"
type input "[PERSON_NAME]"
type input "[EMAIL_ADDRESS][PERSON_NAME][DOMAIN_NAME]"
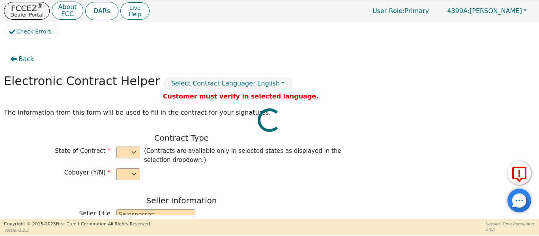
type input "[EMAIL_ADDRESS][PERSON_NAME][DOMAIN_NAME]"
type input "1801 Avante Dr"
type input "[GEOGRAPHIC_DATA]"
type input "[PERSON_NAME]"
select select "[GEOGRAPHIC_DATA]"
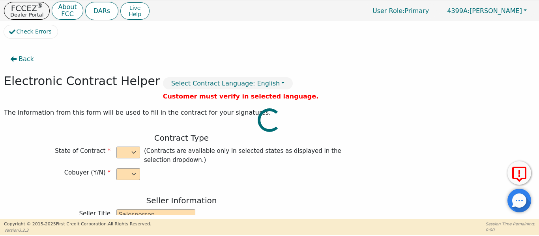
type input "78613"
type input "[DATE]"
type input "17.99"
type input "[DATE]"
type input "48"
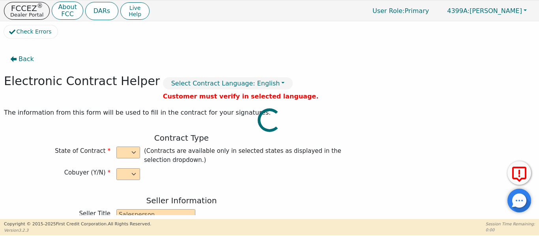
type input "6"
type input "4995.00"
type input "0.00"
checkbox input "true"
type input "0.00"
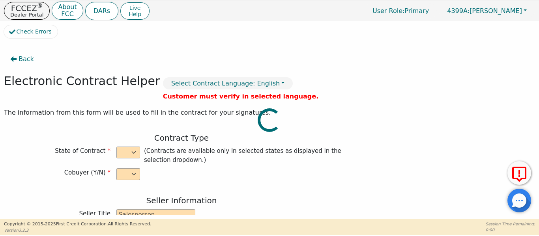
checkbox input "true"
type input "0.00"
type input "4995.00"
type input "7041.60"
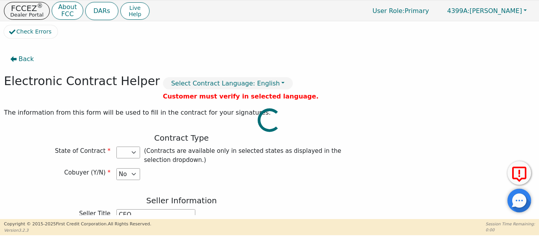
select select "[GEOGRAPHIC_DATA]"
click at [23, 59] on span "Back" at bounding box center [26, 58] width 15 height 9
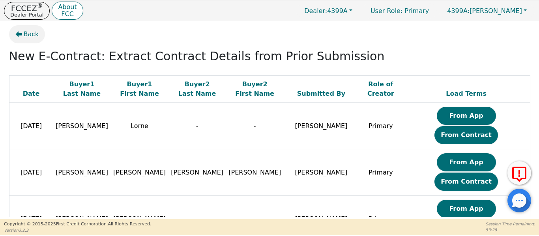
click at [28, 34] on span "Back" at bounding box center [31, 34] width 15 height 9
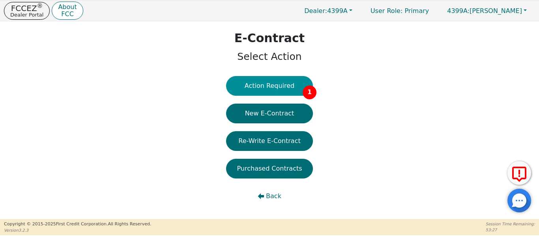
click at [249, 94] on button "Action Required 1" at bounding box center [269, 86] width 87 height 20
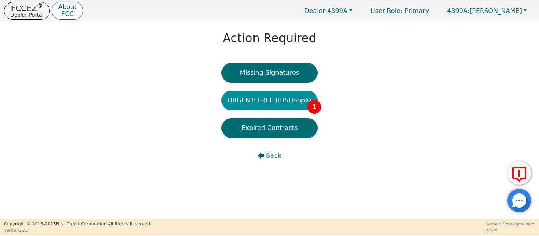
click at [249, 99] on button "URGENT: FREE RUSHapp® 1" at bounding box center [269, 101] width 97 height 20
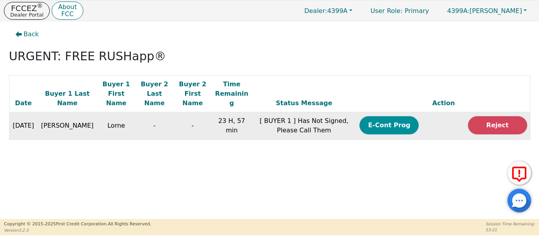
click at [399, 121] on button "E-Cont Prog" at bounding box center [389, 125] width 59 height 18
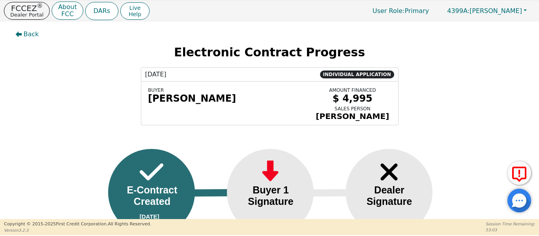
click at [472, 74] on div "[DATE] INDIVIDUAL APPLICATION BUYER [PERSON_NAME] AMOUNT FINANCED $ 4,995 SALES…" at bounding box center [269, 97] width 527 height 58
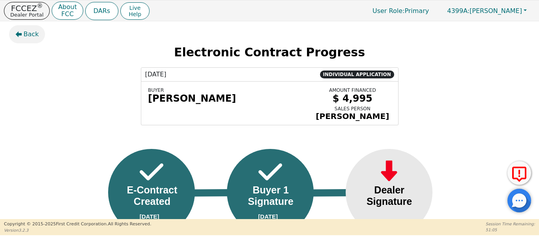
click at [18, 38] on button "Back" at bounding box center [27, 34] width 36 height 18
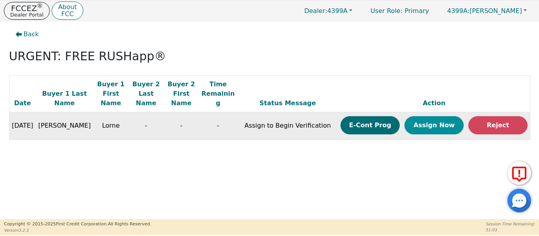
click at [437, 116] on button "Assign Now" at bounding box center [434, 125] width 59 height 18
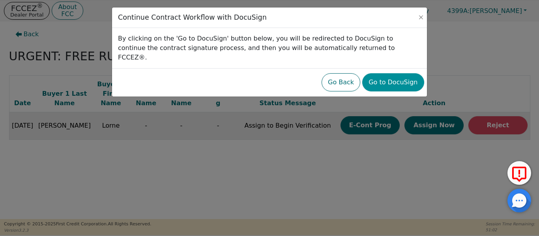
click at [395, 75] on button "Go to DocuSign" at bounding box center [393, 82] width 62 height 18
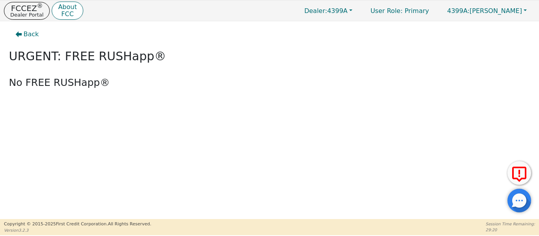
click at [15, 32] on icon "button" at bounding box center [18, 34] width 6 height 6
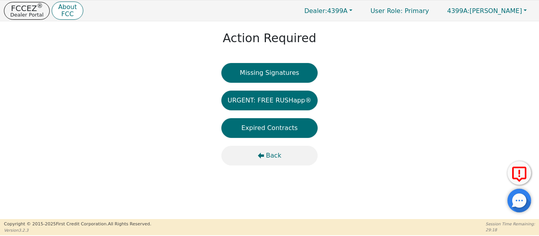
click at [267, 160] on span "Back" at bounding box center [273, 155] width 15 height 9
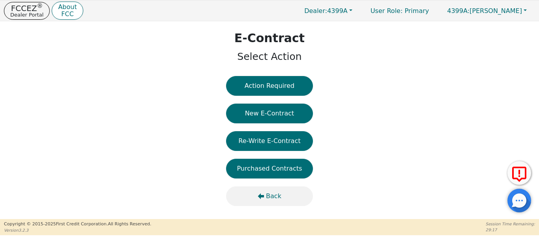
click at [264, 194] on icon "button" at bounding box center [261, 196] width 6 height 6
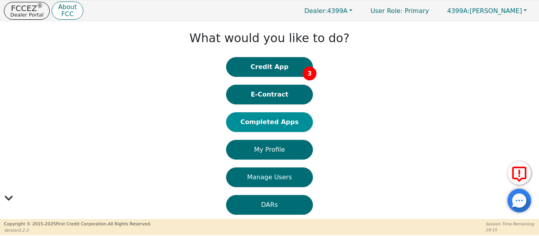
click at [278, 122] on button "Completed Apps" at bounding box center [269, 123] width 87 height 20
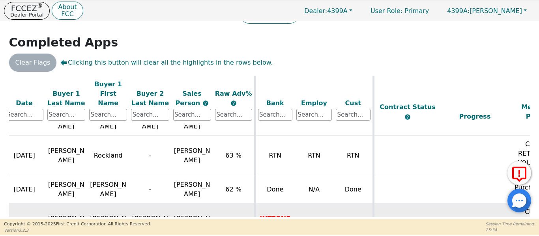
scroll to position [670, 90]
